Goal: Task Accomplishment & Management: Use online tool/utility

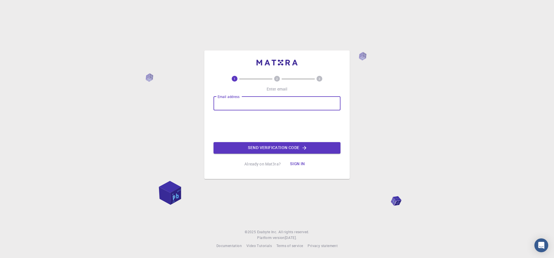
click at [232, 106] on input "Email address" at bounding box center [276, 104] width 127 height 14
click at [352, 191] on div "1 2 3 Enter email Email address Email address Send verification code Already on…" at bounding box center [277, 129] width 554 height 258
click at [298, 164] on button "Sign in" at bounding box center [297, 164] width 24 height 12
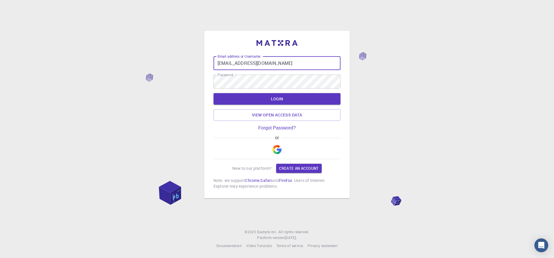
click at [271, 59] on input "utsavsingh@bhu.ac.in" at bounding box center [276, 63] width 127 height 14
click at [268, 64] on input "utsavsingh@bhu.ac.in" at bounding box center [276, 63] width 127 height 14
type input "u"
click at [243, 57] on div "Email address or Username Email address or Username" at bounding box center [276, 63] width 127 height 14
click at [229, 61] on input "Email address or Username" at bounding box center [276, 63] width 127 height 14
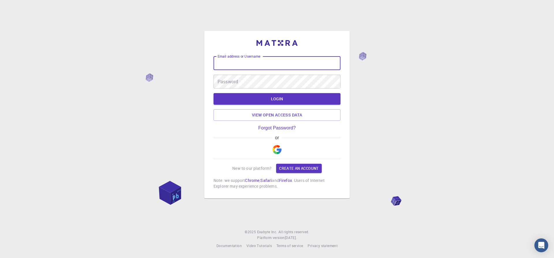
click at [231, 65] on input "Email address or Username" at bounding box center [276, 63] width 127 height 14
type input "utsavsingh188"
click at [441, 51] on div "Email address or Username utsavsingh188 Email address or Username Password Pass…" at bounding box center [277, 129] width 554 height 258
click at [289, 98] on button "LOGIN" at bounding box center [276, 99] width 127 height 12
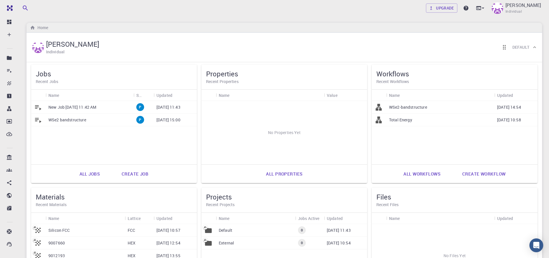
click at [420, 173] on link "All workflows" at bounding box center [422, 174] width 50 height 14
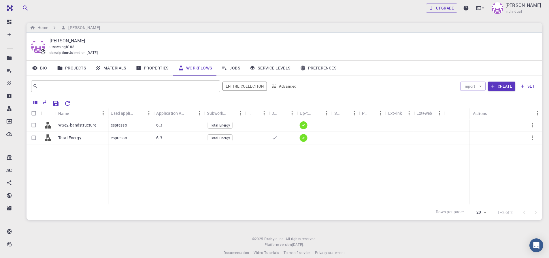
click at [107, 68] on link "Materials" at bounding box center [111, 68] width 40 height 15
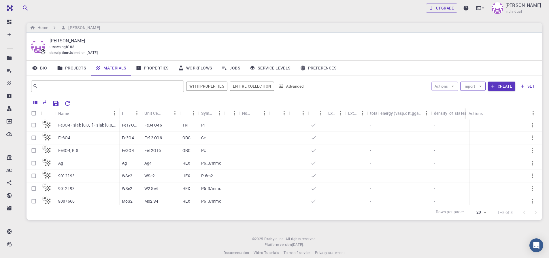
click at [477, 89] on button "Import" at bounding box center [473, 86] width 25 height 9
click at [475, 95] on div at bounding box center [471, 98] width 10 height 6
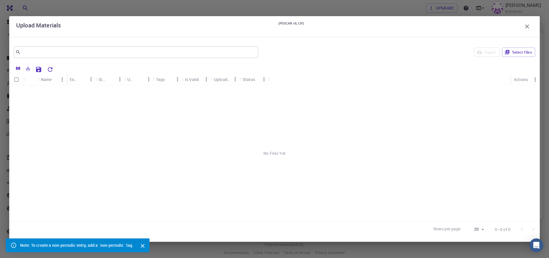
scroll to position [7, 0]
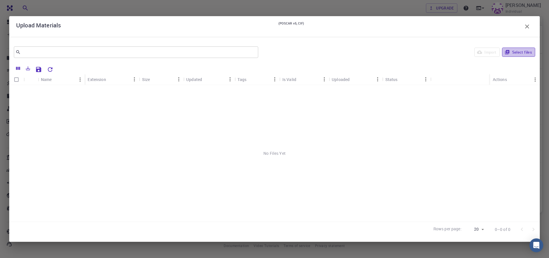
click at [518, 56] on button "Select files" at bounding box center [518, 52] width 33 height 9
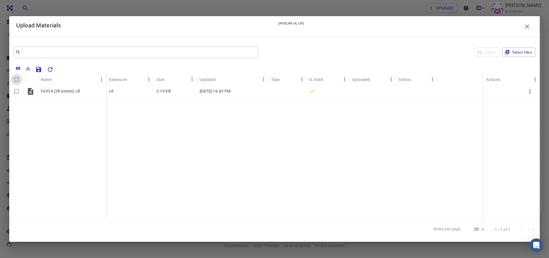
click at [16, 81] on input "Select all rows" at bounding box center [16, 79] width 11 height 11
checkbox input "true"
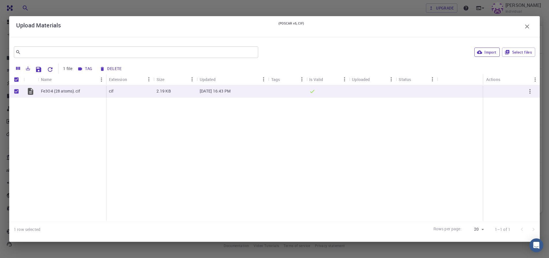
click at [491, 52] on button "Import" at bounding box center [487, 52] width 25 height 9
checkbox input "false"
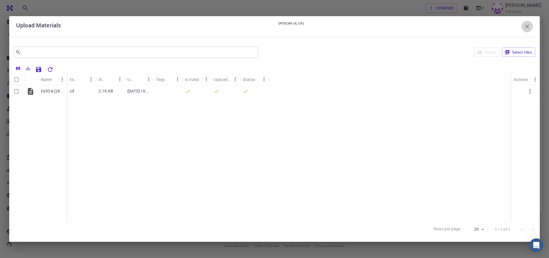
click at [526, 27] on icon "button" at bounding box center [528, 27] width 4 height 4
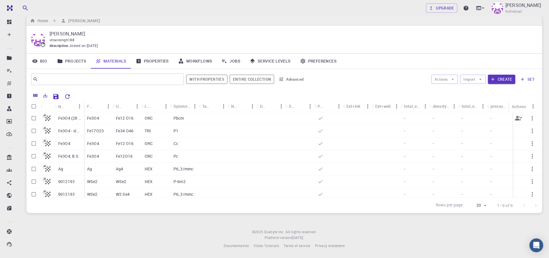
click at [108, 133] on div "Fe3O4 Fe12 O16 ORC Pbcm - - - - - - - - Fe17O23 Fe34 O46 TRI P1 - - - - - - - -…" at bounding box center [358, 169] width 548 height 114
click at [33, 106] on input "Select all rows" at bounding box center [33, 106] width 11 height 11
checkbox input "true"
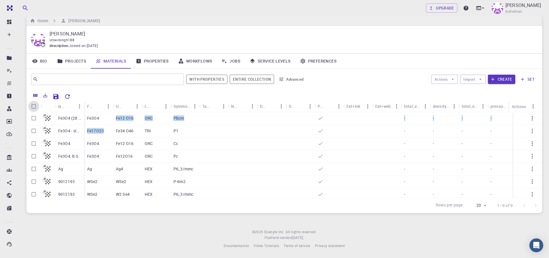
checkbox input "true"
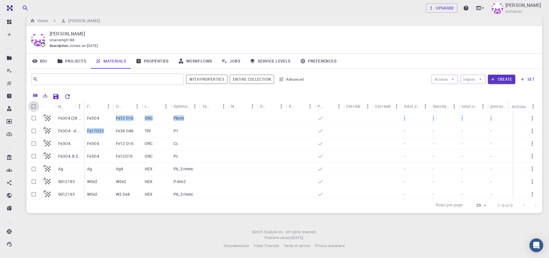
checkbox input "true"
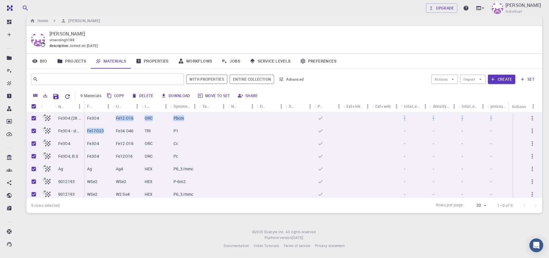
click at [33, 107] on input "Unselect all rows" at bounding box center [33, 106] width 11 height 11
checkbox input "false"
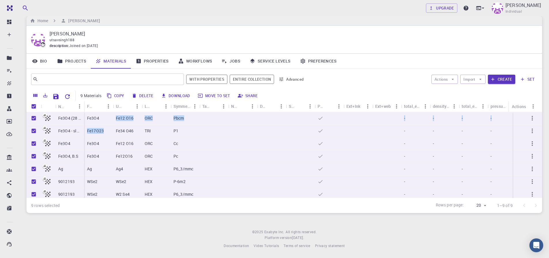
checkbox input "false"
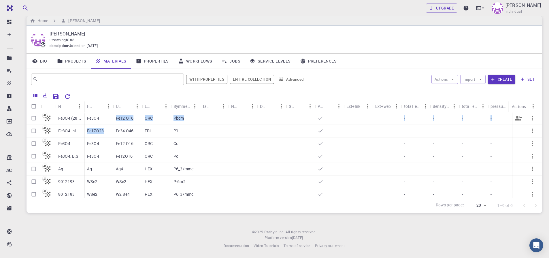
click at [32, 118] on input "Select row" at bounding box center [33, 118] width 11 height 11
checkbox input "true"
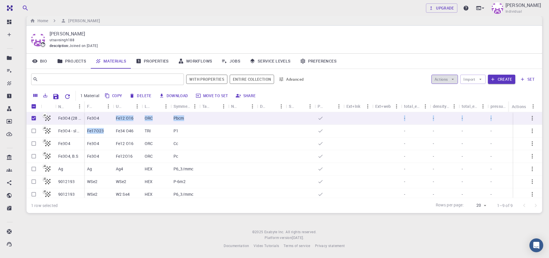
click at [448, 81] on button "Actions" at bounding box center [445, 79] width 27 height 9
click at [451, 92] on span "Create Job" at bounding box center [456, 91] width 18 height 6
click at [196, 62] on link "Workflows" at bounding box center [196, 61] width 44 height 15
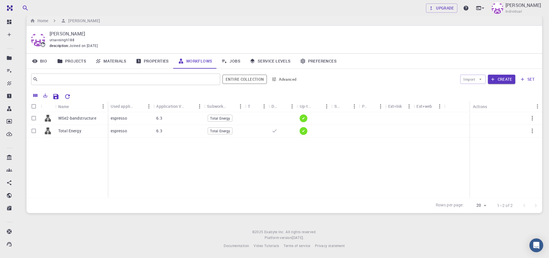
click at [112, 61] on link "Materials" at bounding box center [111, 61] width 40 height 15
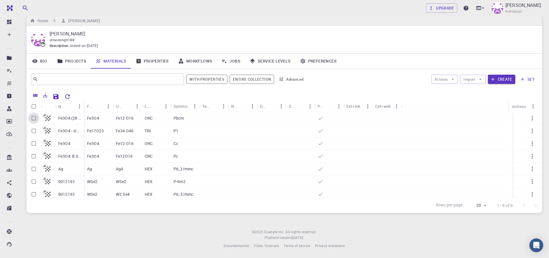
click at [33, 117] on input "Select row" at bounding box center [33, 118] width 11 height 11
checkbox input "true"
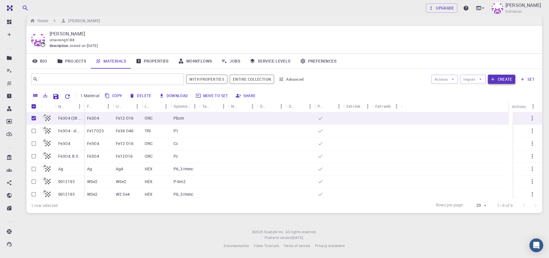
click at [510, 79] on button "Create" at bounding box center [501, 79] width 27 height 9
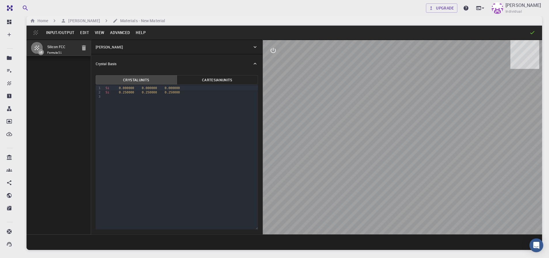
click at [59, 33] on button "Input/Output" at bounding box center [60, 32] width 34 height 9
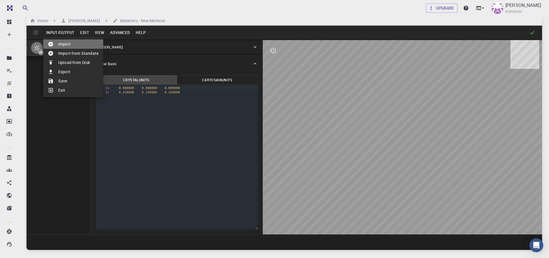
click at [65, 46] on li "Import" at bounding box center [73, 44] width 60 height 9
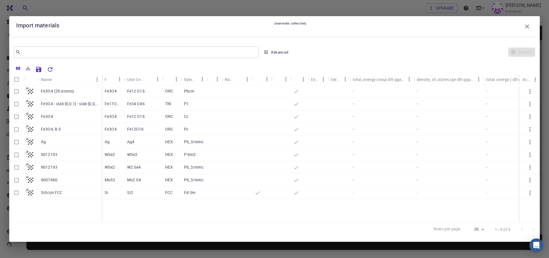
click at [17, 92] on input "Select row" at bounding box center [16, 91] width 11 height 11
checkbox input "true"
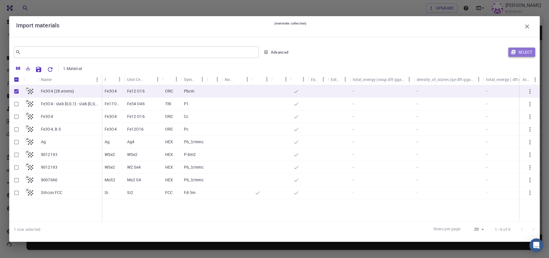
click at [522, 53] on button "Select" at bounding box center [522, 52] width 27 height 9
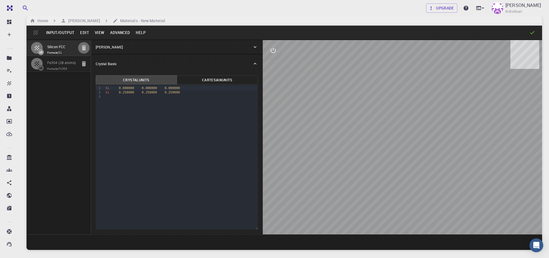
click at [85, 48] on icon "button" at bounding box center [84, 47] width 4 height 5
type input "ORC"
type input "2.958639"
type input "9.801502"
type input "10.001722"
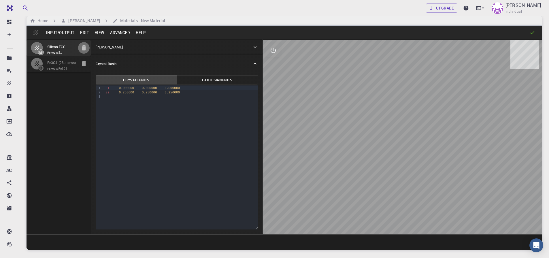
type input "90"
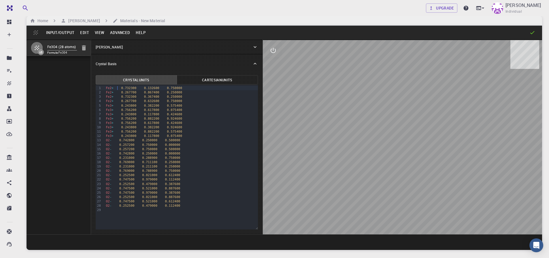
click at [117, 89] on div "Fe2 + 0.732300 0.132600 0.750000" at bounding box center [181, 88] width 154 height 4
click at [115, 88] on div "Fe2 + 0.732300 0.132600 0.750000" at bounding box center [181, 88] width 154 height 4
click at [114, 89] on div "Fe2 + 0.732300 0.132600 0.750000" at bounding box center [181, 88] width 154 height 4
type button "crystal"
click at [138, 84] on button "Crystal Units" at bounding box center [136, 79] width 81 height 9
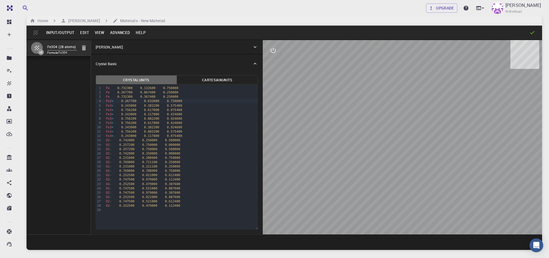
click at [138, 84] on button "Crystal Units" at bounding box center [136, 79] width 81 height 9
drag, startPoint x: 115, startPoint y: 101, endPoint x: 118, endPoint y: 102, distance: 3.0
click at [115, 101] on div "Fe2 + 0.267700 0.632600 0.750000" at bounding box center [181, 101] width 154 height 4
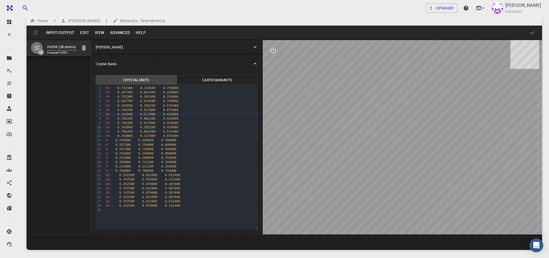
click at [142, 115] on span "0.117800" at bounding box center [147, 114] width 15 height 4
click at [114, 177] on div "O2 - 0.252500 0.021000 0.612400" at bounding box center [181, 175] width 154 height 4
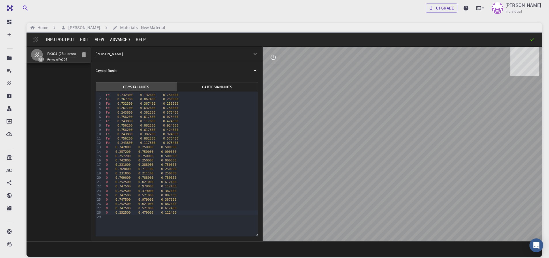
click at [60, 40] on button "Input/Output" at bounding box center [60, 39] width 34 height 9
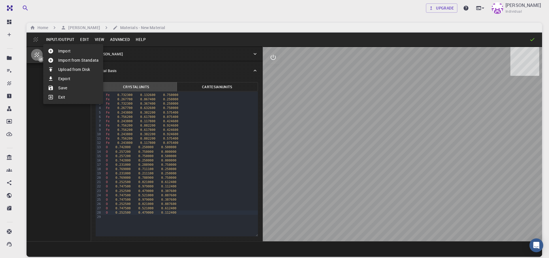
click at [67, 88] on li "Save" at bounding box center [73, 87] width 60 height 9
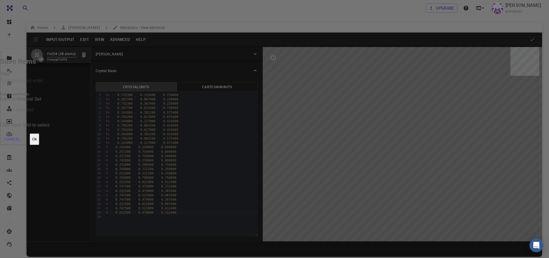
click at [59, 86] on input "Tags" at bounding box center [29, 80] width 59 height 9
type input "fe3o4 (28 atoms)"
click at [39, 134] on button "Ok" at bounding box center [35, 140] width 10 height 12
click at [59, 83] on input "Save current" at bounding box center [29, 98] width 59 height 93
checkbox input "true"
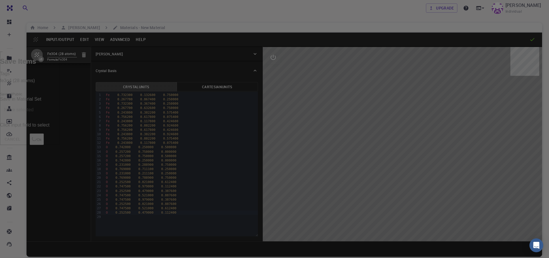
click at [298, 0] on div "Save Items Tags fe3o4 (28 atoms) Save all Public Save in Material Set Save in M…" at bounding box center [274, 0] width 549 height 0
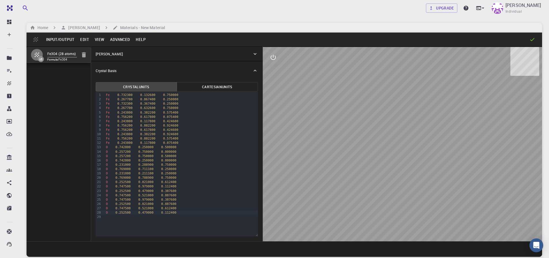
click at [534, 41] on icon at bounding box center [533, 40] width 6 height 6
click at [99, 40] on button "View" at bounding box center [100, 39] width 16 height 9
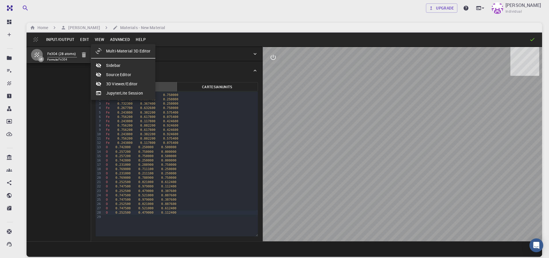
click at [116, 40] on div at bounding box center [274, 129] width 549 height 258
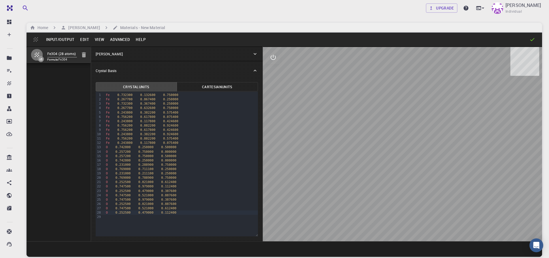
click at [112, 41] on button "Advanced" at bounding box center [120, 39] width 26 height 9
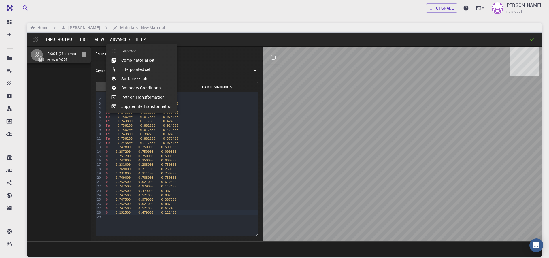
click at [127, 89] on li "Boundary Conditions" at bounding box center [141, 87] width 71 height 9
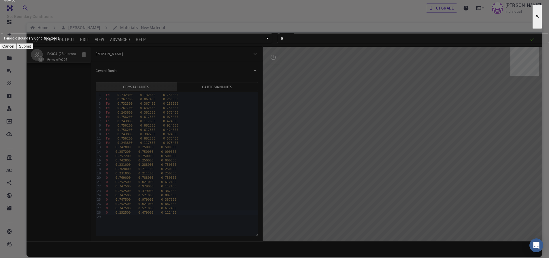
click at [228, 8] on div "Set Boundary Conditions Type Periodic Boundary Condition (pbc) pbc Type Offset …" at bounding box center [274, 24] width 549 height 49
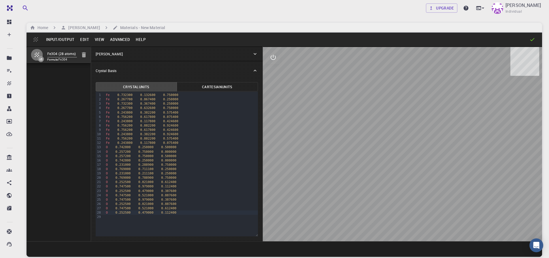
click at [120, 39] on button "Advanced" at bounding box center [120, 39] width 26 height 9
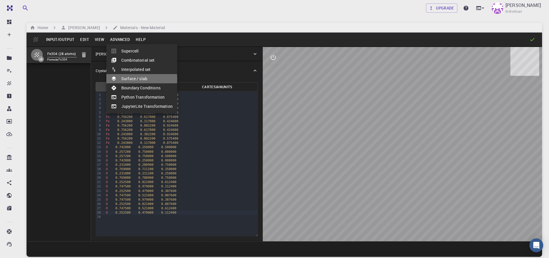
click at [131, 79] on li "Surface / slab" at bounding box center [141, 78] width 71 height 9
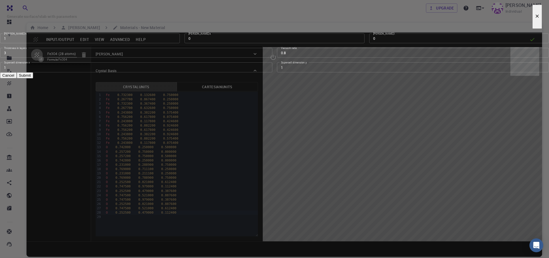
click at [180, 43] on input "1" at bounding box center [90, 38] width 180 height 10
type input "0"
click at [374, 35] on label "Miller l" at bounding box center [385, 34] width 22 height 4
click at [369, 43] on input "0" at bounding box center [459, 38] width 180 height 10
type input "1"
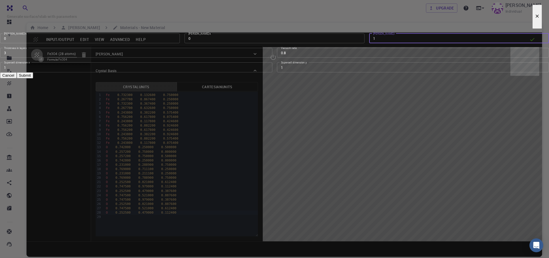
click at [213, 58] on input "3" at bounding box center [136, 53] width 273 height 10
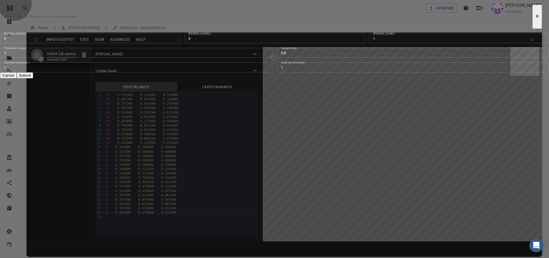
click at [17, 78] on button "Cancel" at bounding box center [8, 75] width 17 height 6
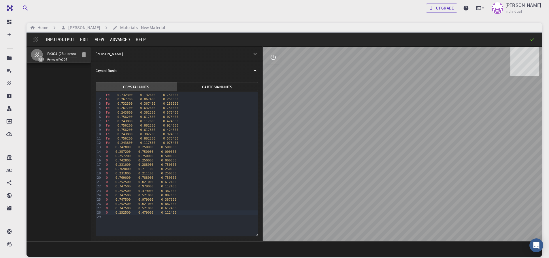
click at [59, 37] on button "Input/Output" at bounding box center [60, 39] width 34 height 9
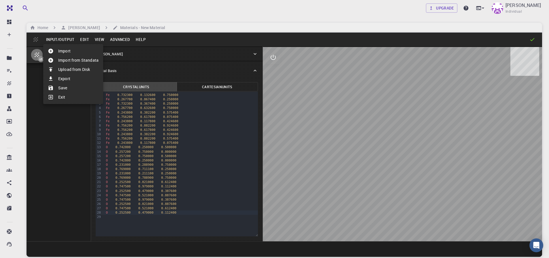
click at [59, 120] on div at bounding box center [274, 129] width 549 height 258
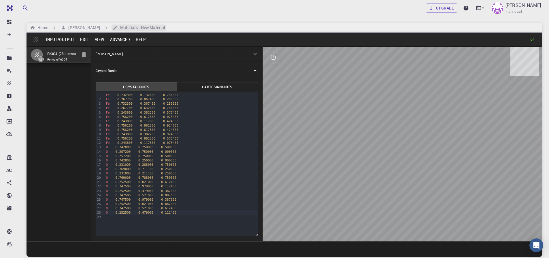
click at [145, 29] on h6 "Materials - New Material" at bounding box center [141, 28] width 47 height 6
click at [61, 40] on button "Input/Output" at bounding box center [60, 39] width 34 height 9
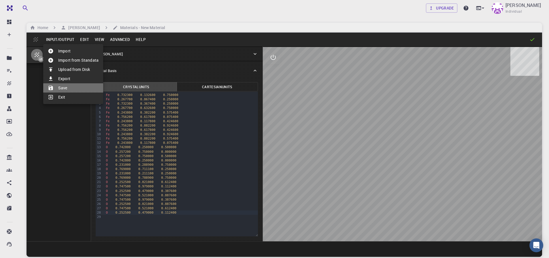
click at [61, 88] on li "Save" at bounding box center [73, 87] width 60 height 9
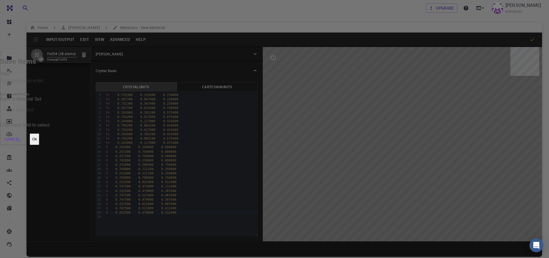
click at [76, 0] on div "Save Items Tags Save current Public Save in Material Set Save in Material Set C…" at bounding box center [274, 0] width 549 height 0
click at [59, 86] on input "Tags" at bounding box center [29, 80] width 59 height 9
type input "fe3o4 (28 atoms)"
click at [39, 134] on button "Ok" at bounding box center [35, 140] width 10 height 12
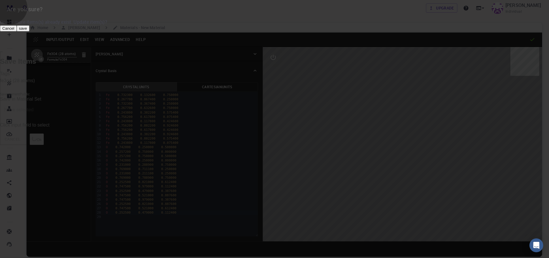
click at [17, 31] on button "Cancel" at bounding box center [8, 28] width 17 height 6
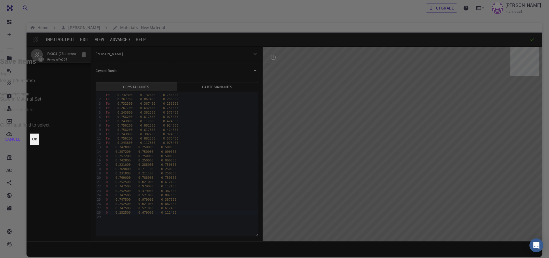
click at [25, 134] on button "Cancel" at bounding box center [12, 140] width 25 height 12
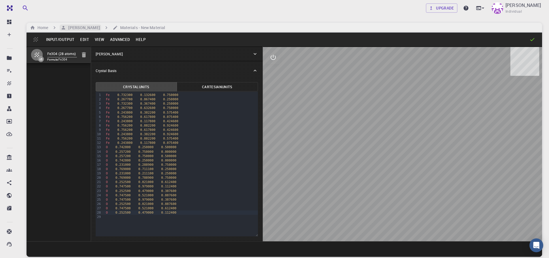
click at [84, 27] on h6 "[PERSON_NAME]" at bounding box center [83, 28] width 34 height 6
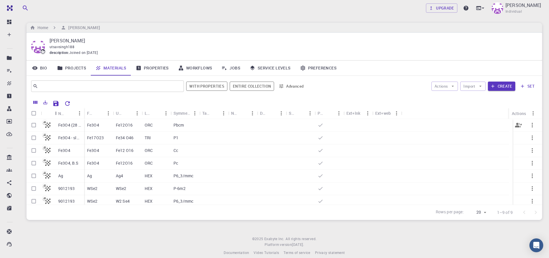
drag, startPoint x: 54, startPoint y: 117, endPoint x: 44, endPoint y: 121, distance: 10.6
click at [52, 119] on div "Name Formula Unit Cell Formula Lattice Symmetry Tags Non-periodic Default Share…" at bounding box center [285, 156] width 516 height 97
click at [34, 126] on input "Select row" at bounding box center [33, 125] width 11 height 11
checkbox input "true"
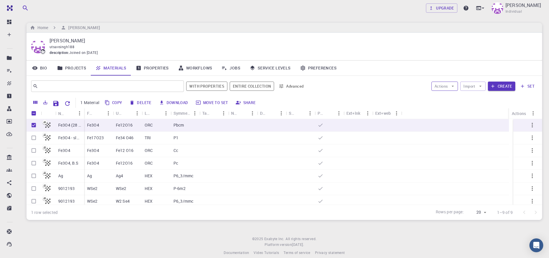
click at [446, 89] on button "Actions" at bounding box center [445, 86] width 27 height 9
click at [455, 95] on span "Create Job" at bounding box center [456, 98] width 18 height 6
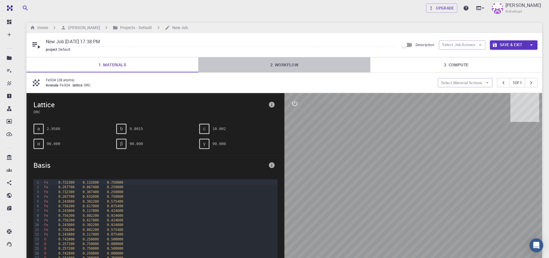
click at [281, 63] on link "2. Workflow" at bounding box center [284, 64] width 172 height 15
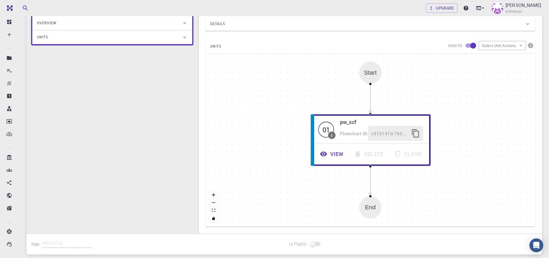
scroll to position [138, 0]
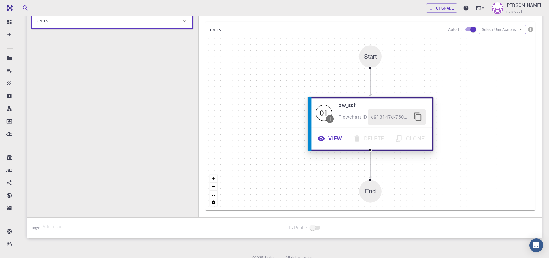
click at [324, 138] on icon "button" at bounding box center [321, 138] width 7 height 5
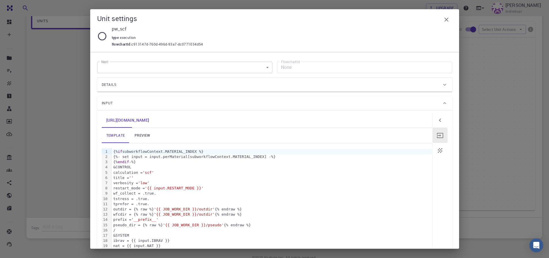
click at [145, 136] on link "preview" at bounding box center [143, 135] width 26 height 15
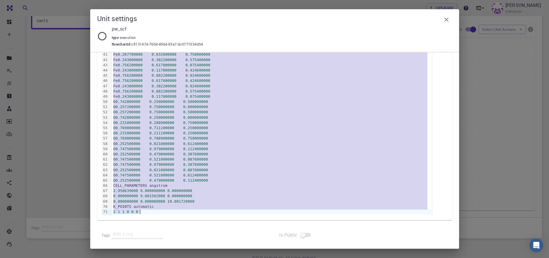
scroll to position [309, 0]
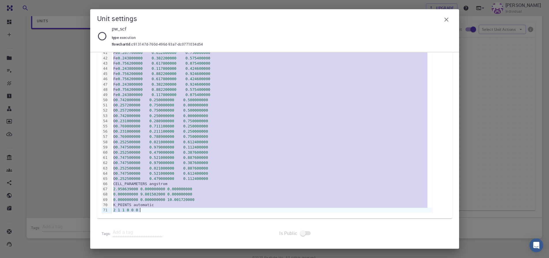
drag, startPoint x: 112, startPoint y: 152, endPoint x: 201, endPoint y: 277, distance: 153.6
click at [201, 258] on html "Free Dashboard Create New Job New Material Create Material Upload File Import f…" at bounding box center [274, 73] width 549 height 422
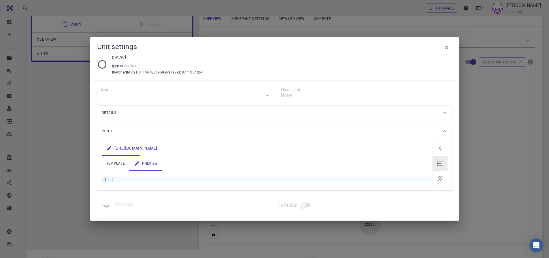
scroll to position [164, 0]
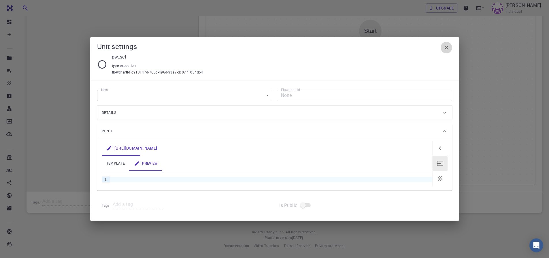
click at [447, 44] on icon "button" at bounding box center [446, 47] width 7 height 7
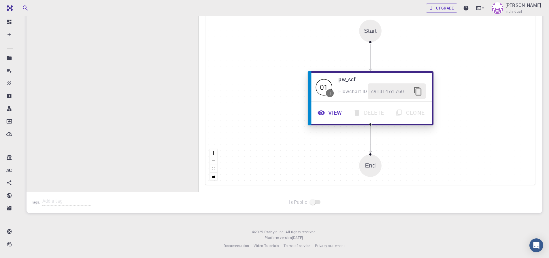
click at [331, 114] on button "View" at bounding box center [331, 113] width 36 height 16
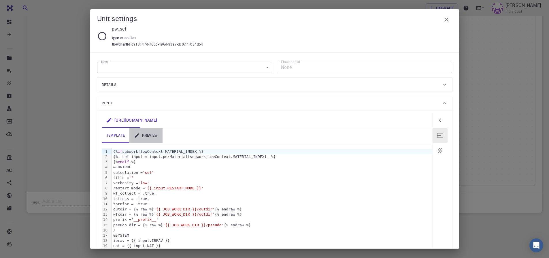
click at [153, 133] on link "preview" at bounding box center [146, 135] width 33 height 15
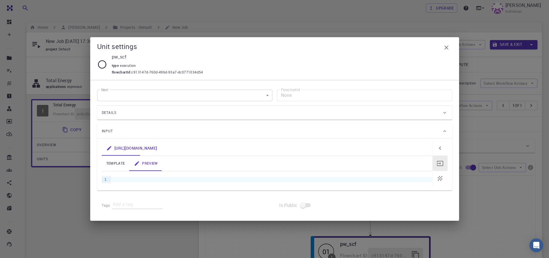
scroll to position [0, 0]
click at [447, 44] on icon "button" at bounding box center [446, 47] width 7 height 7
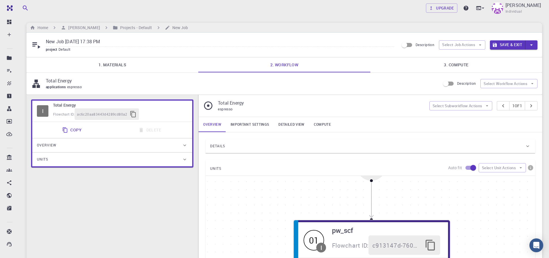
click at [549, 60] on html "Free Dashboard Create New Job New Material Create Material Upload File Import f…" at bounding box center [274, 211] width 549 height 422
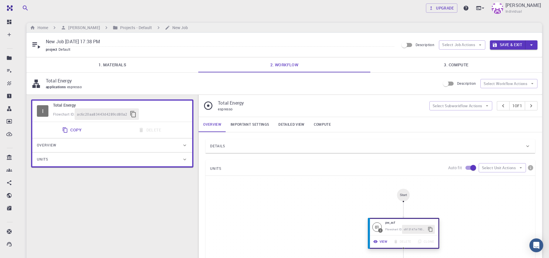
click at [374, 243] on icon "button" at bounding box center [376, 241] width 4 height 4
click at [376, 242] on icon "button" at bounding box center [376, 241] width 4 height 3
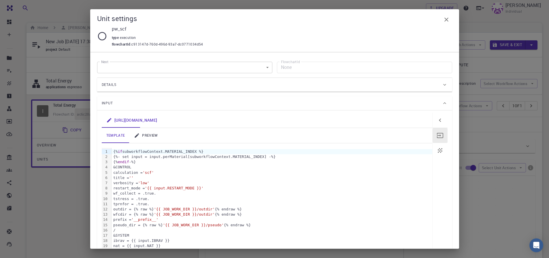
click at [144, 136] on link "preview" at bounding box center [146, 135] width 33 height 15
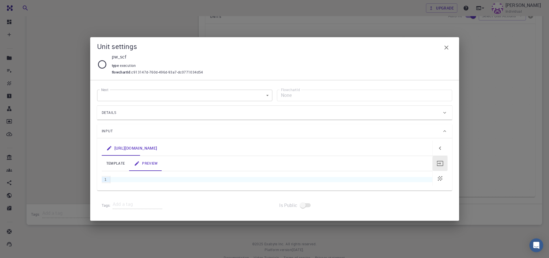
scroll to position [164, 0]
click at [442, 151] on icon "button" at bounding box center [440, 148] width 7 height 7
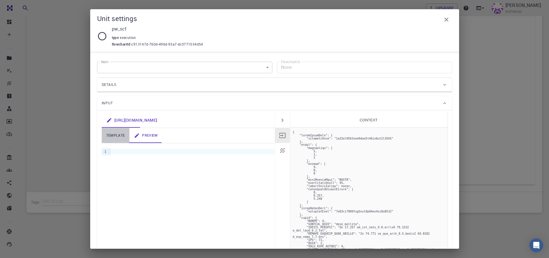
click at [120, 139] on link "template" at bounding box center [116, 135] width 28 height 15
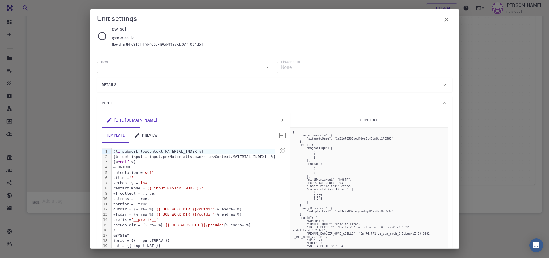
click at [281, 135] on icon "button" at bounding box center [282, 135] width 6 height 5
click at [156, 141] on link "preview" at bounding box center [146, 135] width 33 height 15
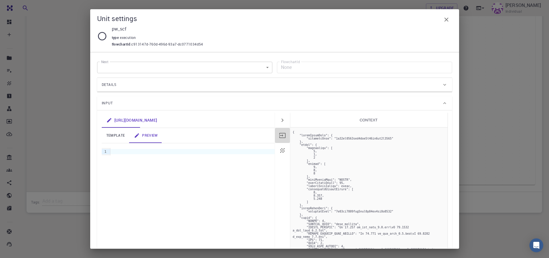
click at [276, 135] on button "button" at bounding box center [282, 135] width 15 height 15
click at [277, 136] on button "button" at bounding box center [282, 135] width 15 height 15
click at [279, 136] on icon "button" at bounding box center [282, 135] width 7 height 7
click at [345, 153] on pre at bounding box center [369, 248] width 158 height 241
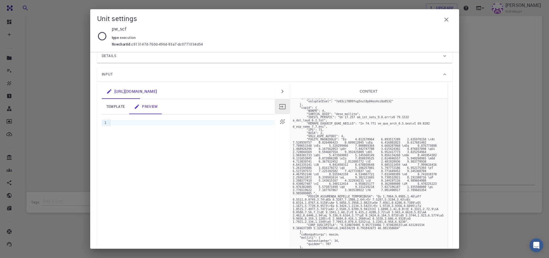
scroll to position [0, 0]
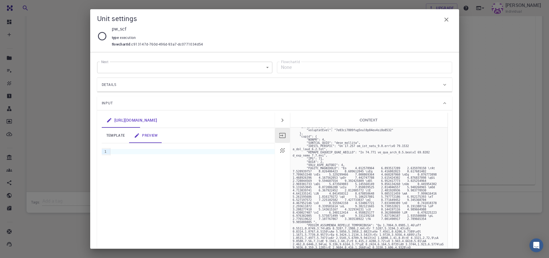
click at [367, 121] on h4 "Context" at bounding box center [369, 120] width 158 height 15
click at [444, 133] on div "[URL][DOMAIN_NAME] template preview 99 1 2 3 4 5 6 7 8 9 10 11 12 13 14 15 16 1…" at bounding box center [274, 200] width 355 height 181
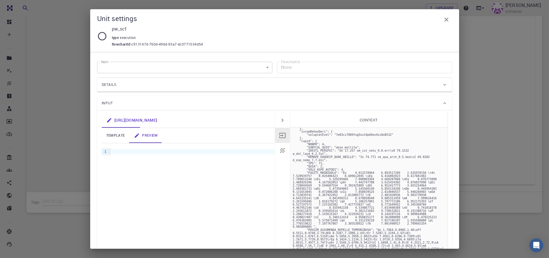
scroll to position [73, 0]
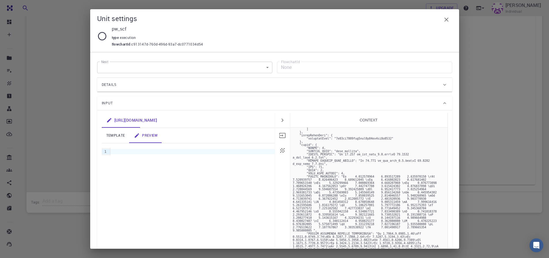
click at [279, 139] on button "button" at bounding box center [282, 135] width 15 height 15
click at [280, 151] on icon "button" at bounding box center [282, 150] width 5 height 5
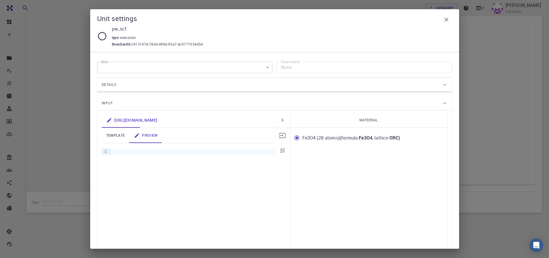
scroll to position [0, 0]
click at [280, 151] on icon "button" at bounding box center [282, 150] width 5 height 5
click at [279, 136] on icon "button" at bounding box center [282, 135] width 7 height 7
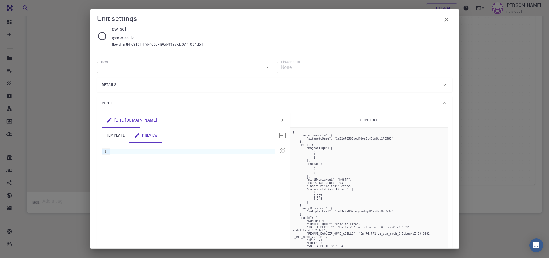
click at [279, 136] on icon "button" at bounding box center [282, 135] width 7 height 7
click at [277, 147] on button "button" at bounding box center [282, 150] width 15 height 15
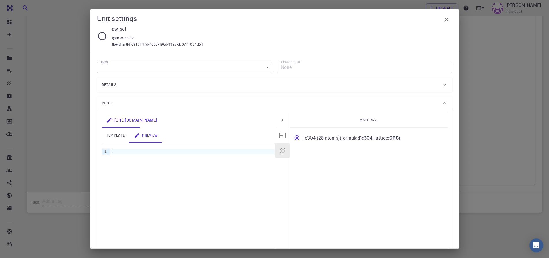
click at [166, 157] on div "[URL][DOMAIN_NAME] template preview 99 1 2 3 4 5 6 7 8 9 10 11 12 13 14 15 16 1…" at bounding box center [188, 200] width 173 height 174
click at [132, 123] on link "[URL][DOMAIN_NAME]" at bounding box center [132, 120] width 60 height 15
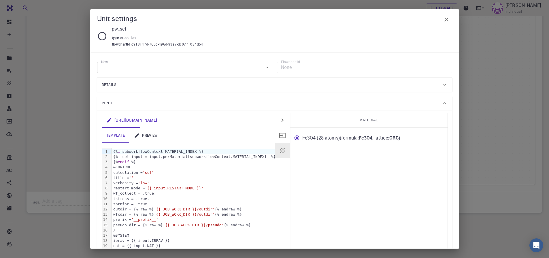
click at [149, 138] on link "preview" at bounding box center [146, 135] width 33 height 15
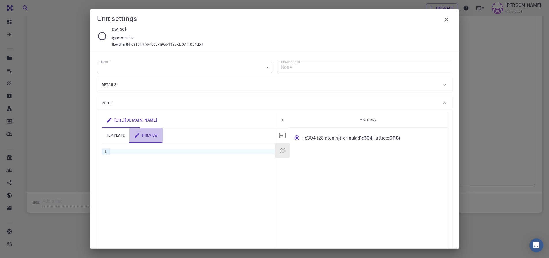
click at [149, 138] on link "preview" at bounding box center [146, 135] width 33 height 15
click at [106, 149] on div "1" at bounding box center [105, 151] width 6 height 5
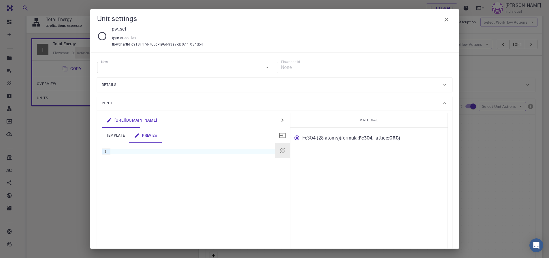
scroll to position [60, 0]
click at [443, 18] on icon "button" at bounding box center [446, 19] width 7 height 7
